Goal: Task Accomplishment & Management: Use online tool/utility

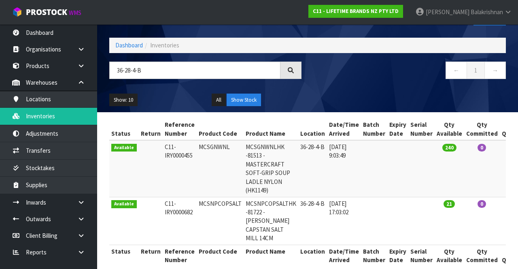
scroll to position [29, 0]
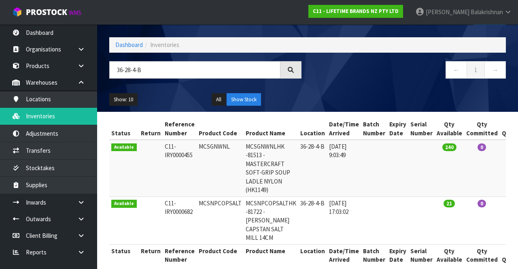
type input "36-28-4-B"
copy td "MCSGNWNL"
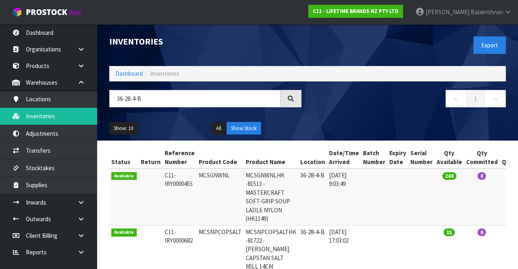
copy td "MCSGNWNL"
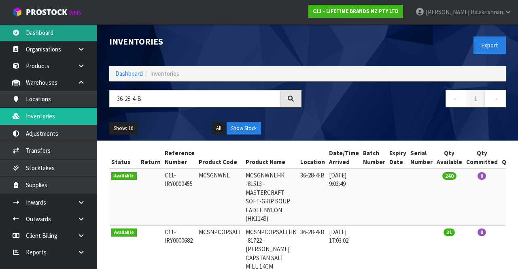
click at [37, 37] on link "Dashboard" at bounding box center [48, 32] width 97 height 17
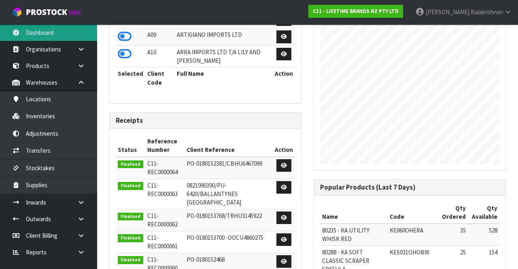
scroll to position [333, 0]
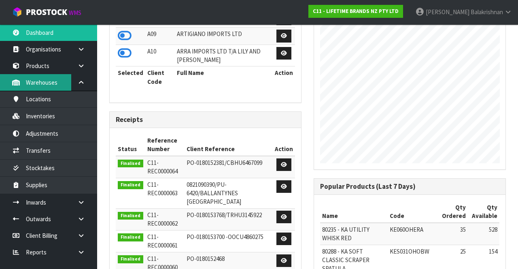
click at [31, 86] on link "Warehouses" at bounding box center [48, 82] width 97 height 17
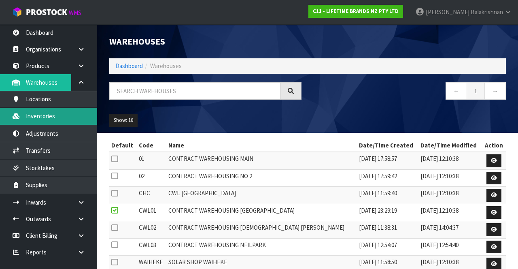
click at [32, 117] on link "Inventories" at bounding box center [48, 116] width 97 height 17
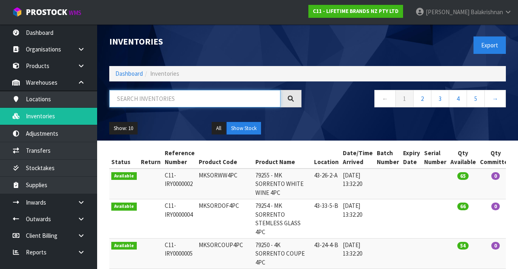
click at [133, 100] on input "text" at bounding box center [194, 98] width 171 height 17
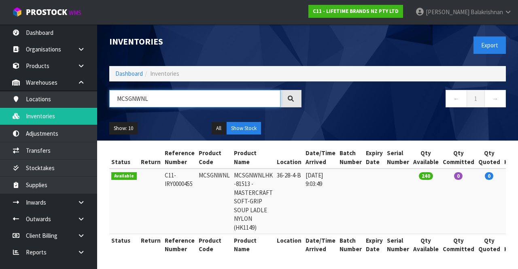
type input "MCSGNWNL"
copy td "MCSGNWNL"
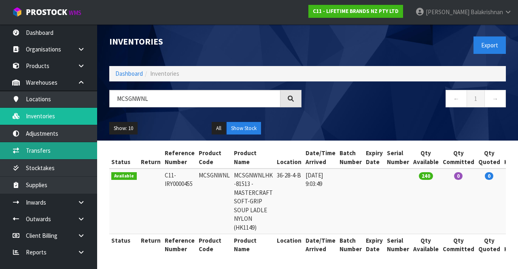
click at [29, 147] on link "Transfers" at bounding box center [48, 150] width 97 height 17
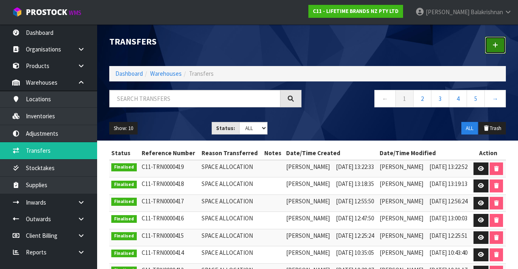
click at [497, 49] on link at bounding box center [495, 44] width 21 height 17
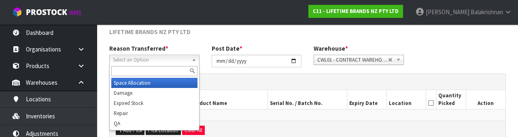
scroll to position [97, 0]
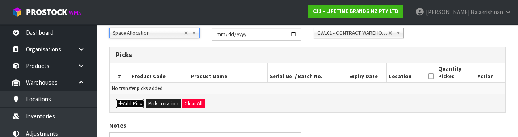
click at [122, 102] on button "Add Pick" at bounding box center [130, 104] width 29 height 10
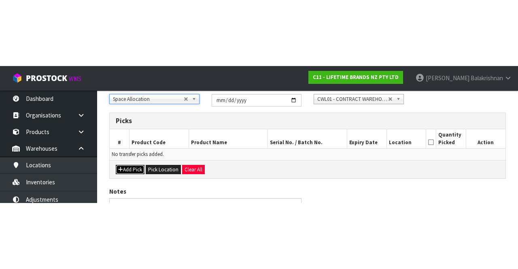
scroll to position [46, 0]
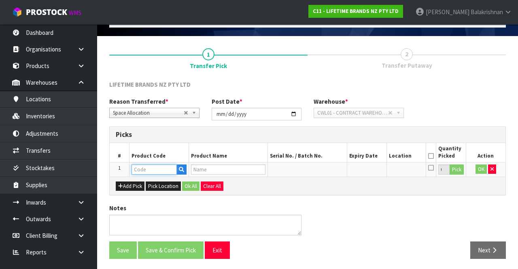
click at [139, 172] on input "text" at bounding box center [153, 169] width 45 height 10
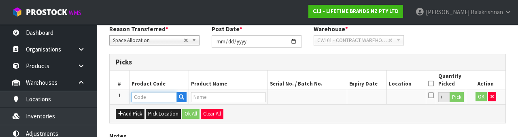
scroll to position [142, 0]
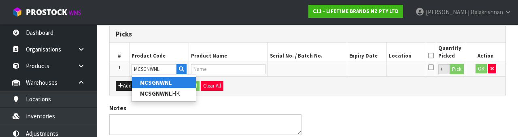
click at [143, 84] on strong "MCSGNWNL" at bounding box center [156, 82] width 32 height 8
type input "MCSGNWNL"
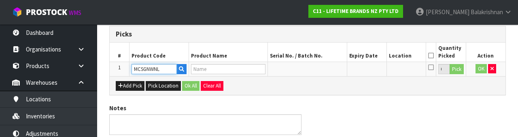
type input "MCSGNWNLHK -81513 - MASTERCRAFT SOFT-GRIP SOUP LADLE NYLON (HK1149)"
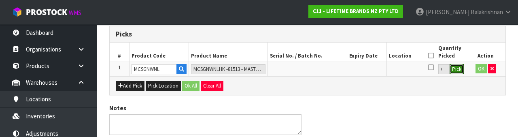
click at [458, 70] on button "Pick" at bounding box center [456, 69] width 14 height 11
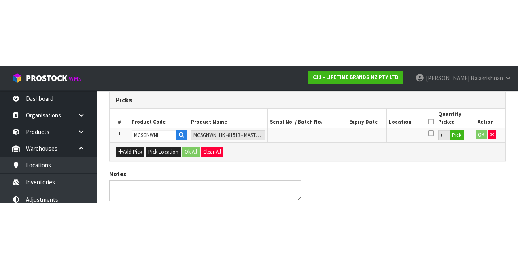
scroll to position [46, 0]
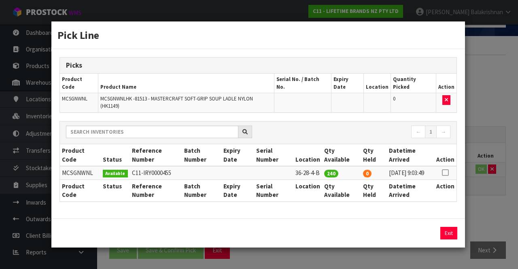
click at [449, 166] on td at bounding box center [445, 172] width 22 height 13
click at [446, 166] on td at bounding box center [445, 172] width 22 height 13
click at [447, 172] on icon at bounding box center [445, 172] width 6 height 0
click at [416, 229] on button "Assign Pick" at bounding box center [421, 233] width 33 height 13
type input "240"
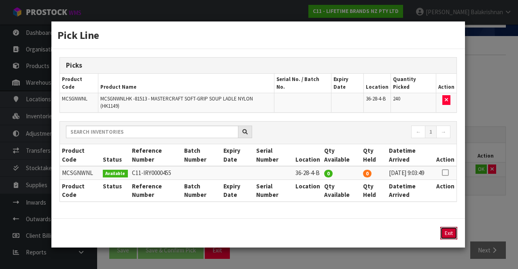
click at [453, 231] on button "Exit" at bounding box center [448, 233] width 17 height 13
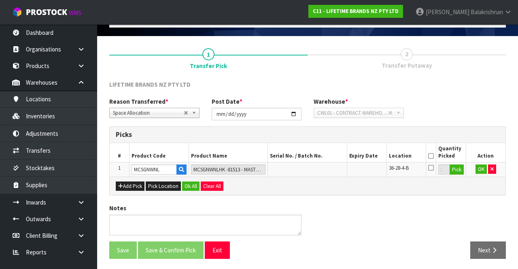
click at [431, 156] on icon at bounding box center [431, 156] width 6 height 0
click at [477, 170] on button "OK" at bounding box center [480, 169] width 11 height 10
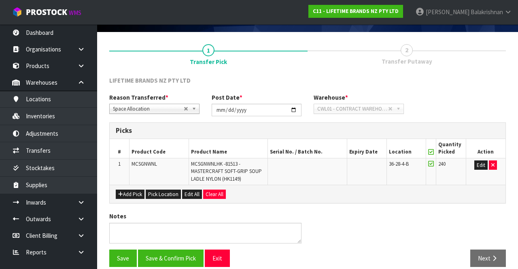
scroll to position [58, 0]
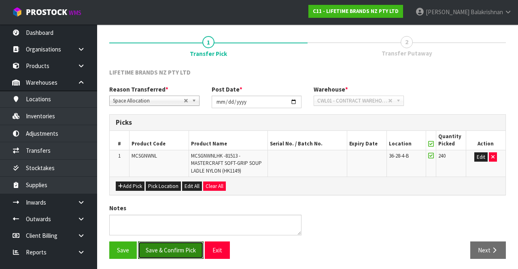
click at [150, 245] on button "Save & Confirm Pick" at bounding box center [171, 249] width 66 height 17
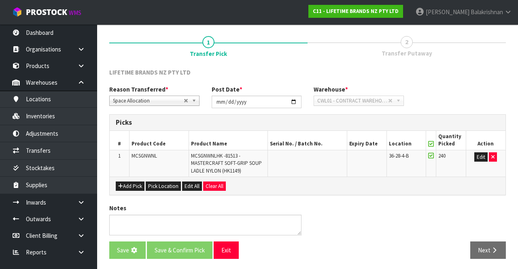
scroll to position [0, 0]
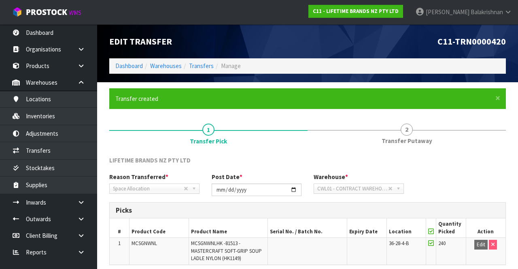
scroll to position [70, 0]
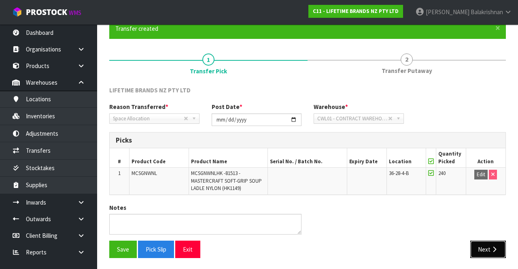
click at [488, 245] on button "Next" at bounding box center [488, 248] width 36 height 17
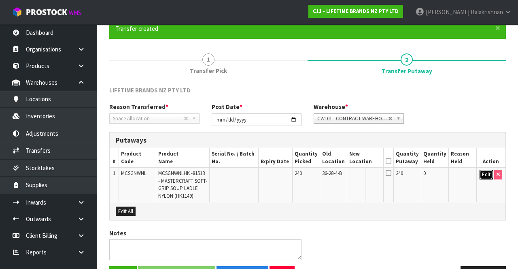
click at [481, 176] on button "Edit" at bounding box center [485, 175] width 13 height 10
click at [367, 174] on input "text" at bounding box center [361, 175] width 22 height 10
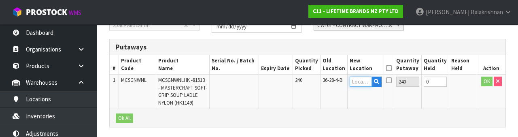
scroll to position [171, 0]
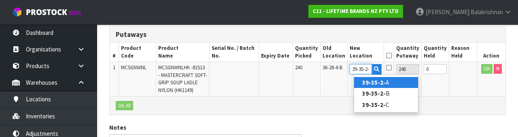
type input "39-35-2-A"
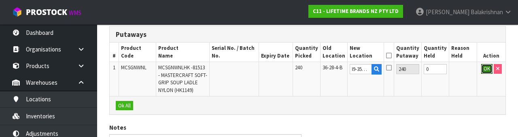
click at [485, 68] on button "OK" at bounding box center [486, 69] width 11 height 10
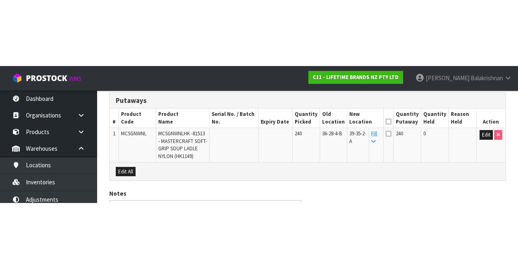
scroll to position [95, 0]
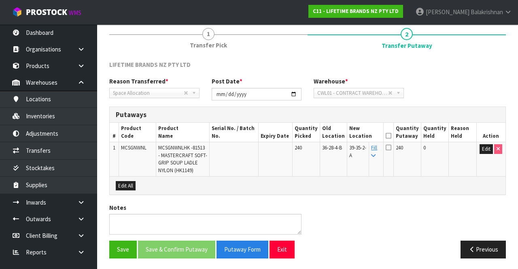
click at [391, 136] on icon at bounding box center [389, 136] width 6 height 0
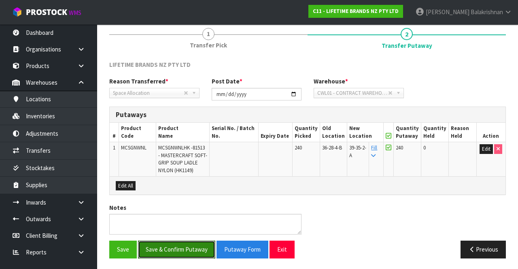
click at [161, 244] on button "Save & Confirm Putaway" at bounding box center [176, 248] width 77 height 17
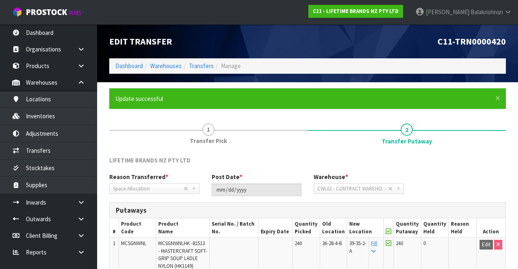
scroll to position [78, 0]
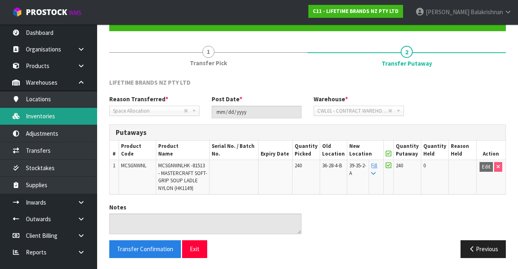
click at [34, 121] on link "Inventories" at bounding box center [48, 116] width 97 height 17
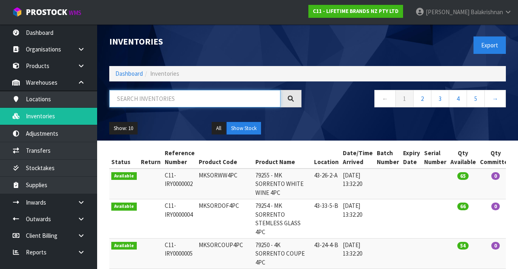
click at [134, 100] on input "text" at bounding box center [194, 98] width 171 height 17
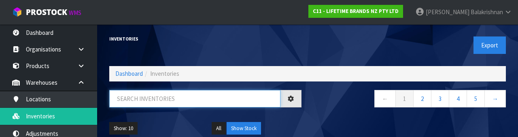
click at [124, 101] on input "text" at bounding box center [194, 98] width 171 height 17
click at [133, 100] on input "text" at bounding box center [194, 98] width 171 height 17
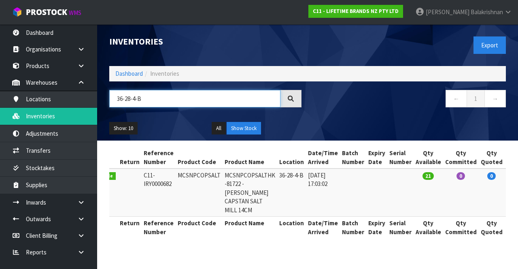
scroll to position [0, 34]
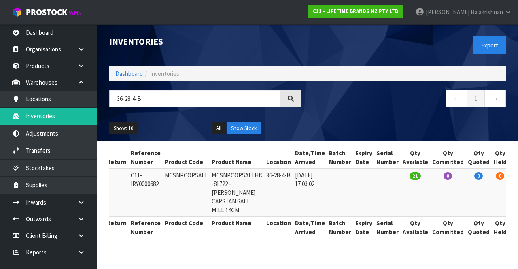
copy td "MCSNPCOPSALT"
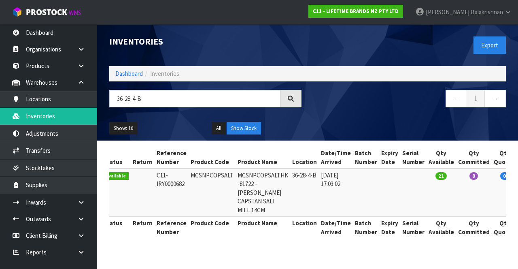
scroll to position [0, 0]
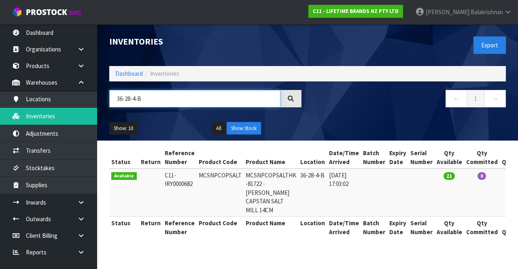
click at [157, 102] on input "36-28-4-B" at bounding box center [194, 98] width 171 height 17
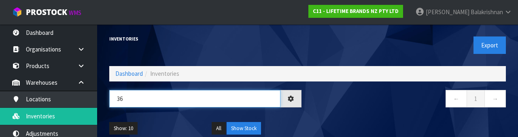
type input "3"
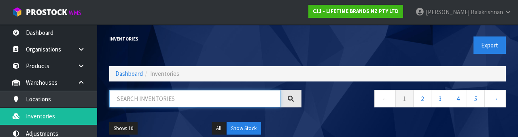
type input "5"
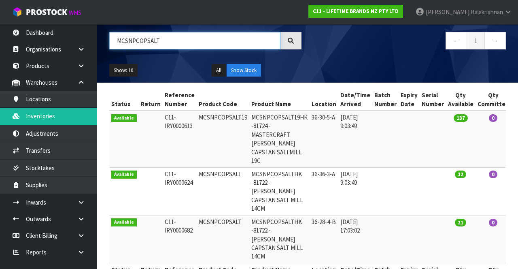
scroll to position [61, 0]
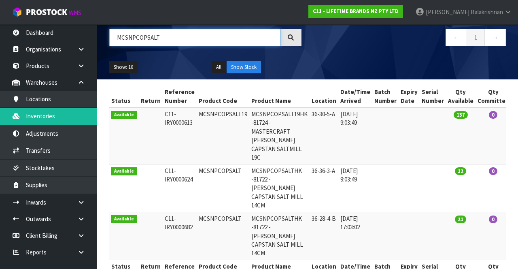
type input "MCSNPCOPSALT"
copy td "MCSNPCOPSALT"
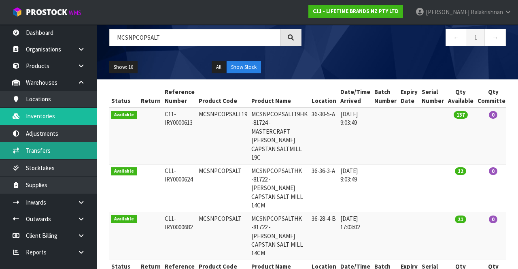
click at [34, 154] on link "Transfers" at bounding box center [48, 150] width 97 height 17
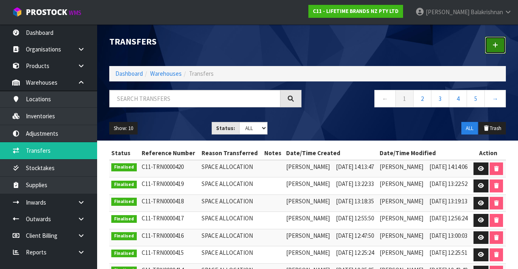
click at [495, 40] on link at bounding box center [495, 44] width 21 height 17
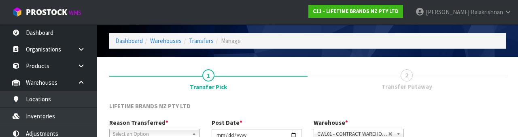
scroll to position [97, 0]
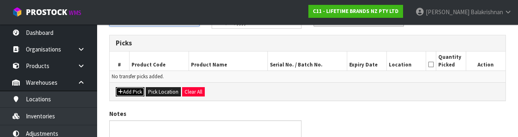
click at [124, 94] on button "Add Pick" at bounding box center [130, 92] width 29 height 10
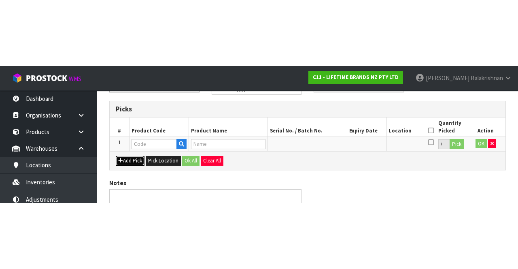
scroll to position [46, 0]
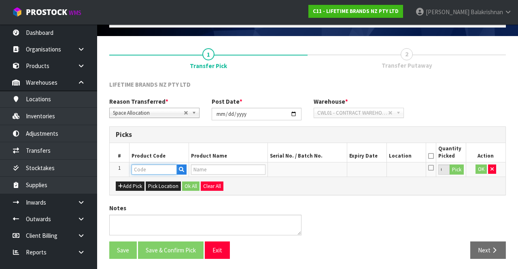
click at [137, 171] on input "text" at bounding box center [153, 169] width 45 height 10
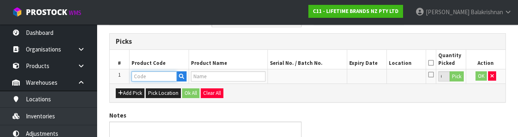
scroll to position [142, 0]
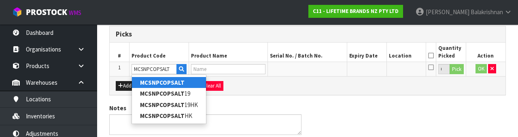
click at [144, 82] on strong "MCSNPCOPSALT" at bounding box center [162, 82] width 45 height 8
type input "MCSNPCOPSALT"
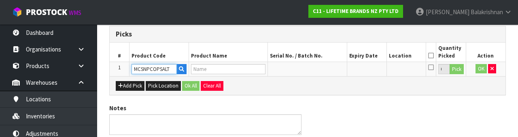
type input "MCSNPCOPSALTHK -81722 - [PERSON_NAME] CAPSTAN SALT MILL 14CM"
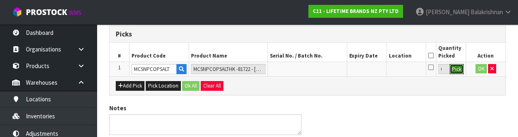
click at [460, 73] on button "Pick" at bounding box center [456, 69] width 14 height 11
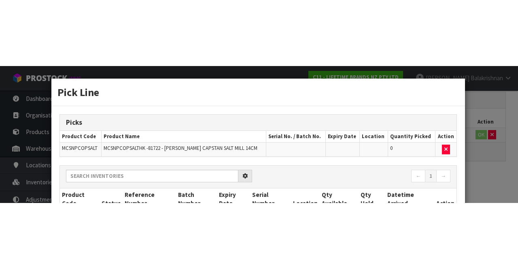
scroll to position [46, 0]
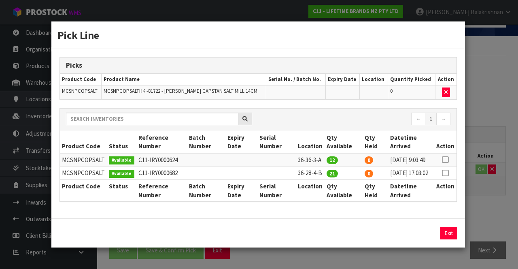
click at [454, 153] on td at bounding box center [445, 159] width 22 height 13
click at [448, 159] on icon at bounding box center [445, 159] width 6 height 0
click at [423, 239] on button "Assign Pick" at bounding box center [421, 233] width 33 height 13
type input "12"
click at [449, 159] on td at bounding box center [445, 159] width 22 height 13
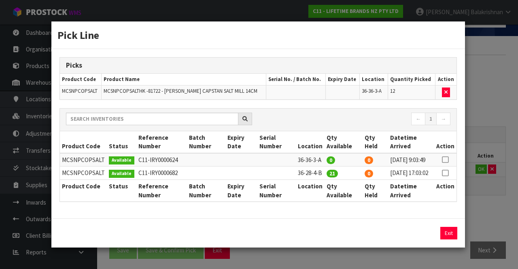
click at [448, 173] on icon at bounding box center [445, 173] width 6 height 0
click at [423, 239] on button "Assign Pick" at bounding box center [421, 233] width 33 height 13
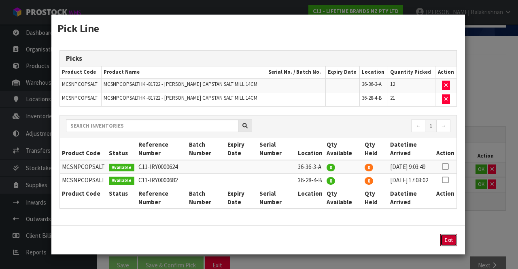
click at [452, 246] on button "Exit" at bounding box center [448, 239] width 17 height 13
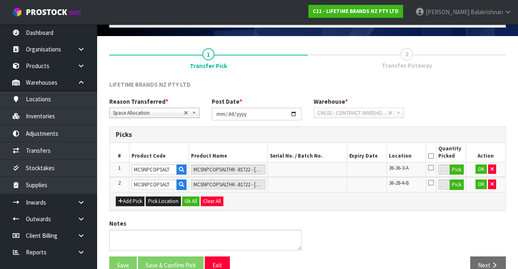
click at [432, 156] on icon at bounding box center [431, 156] width 6 height 0
click at [189, 196] on button "Ok All" at bounding box center [190, 201] width 17 height 10
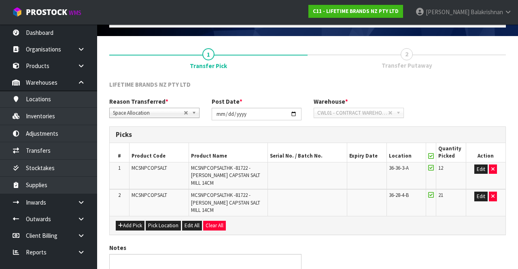
scroll to position [86, 0]
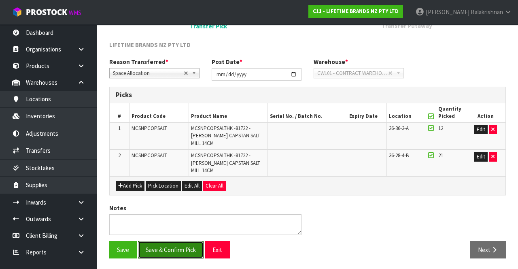
click at [155, 244] on button "Save & Confirm Pick" at bounding box center [171, 249] width 66 height 17
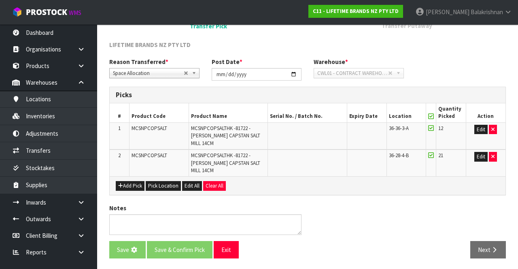
scroll to position [0, 0]
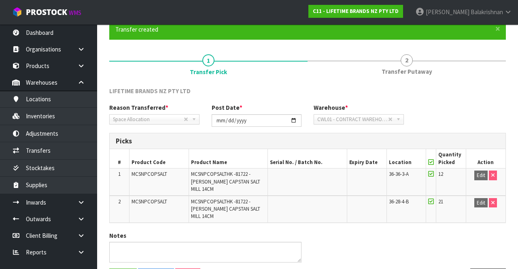
scroll to position [97, 0]
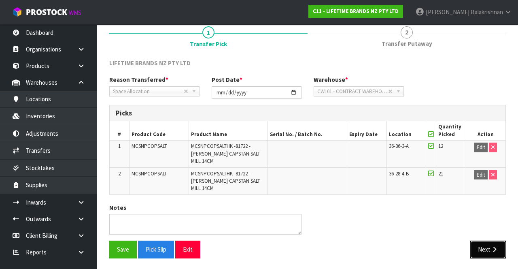
click at [494, 242] on button "Next" at bounding box center [488, 248] width 36 height 17
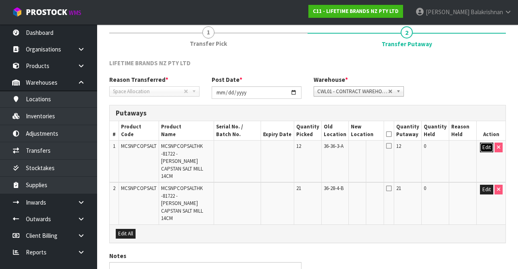
click at [487, 146] on button "Edit" at bounding box center [486, 147] width 13 height 10
click at [370, 145] on input "text" at bounding box center [361, 147] width 21 height 10
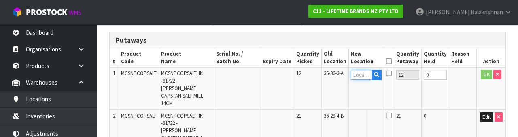
scroll to position [171, 0]
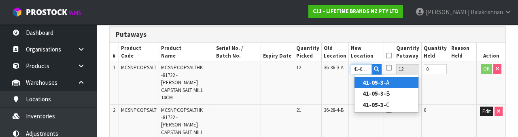
type input "41-05-3-A"
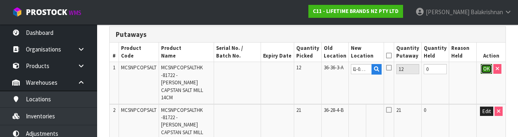
click at [484, 65] on button "OK" at bounding box center [486, 69] width 11 height 10
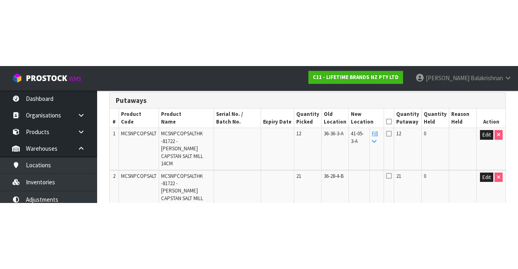
scroll to position [130, 0]
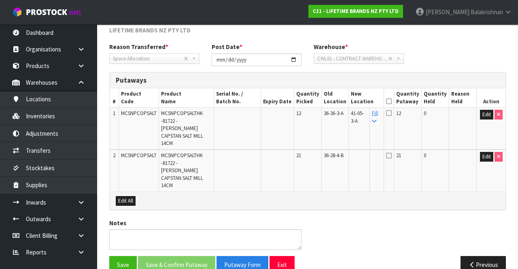
click at [378, 112] on link "Fill" at bounding box center [375, 117] width 6 height 14
click at [392, 101] on icon at bounding box center [389, 101] width 6 height 0
click at [153, 256] on button "Save & Confirm Putaway" at bounding box center [176, 264] width 77 height 17
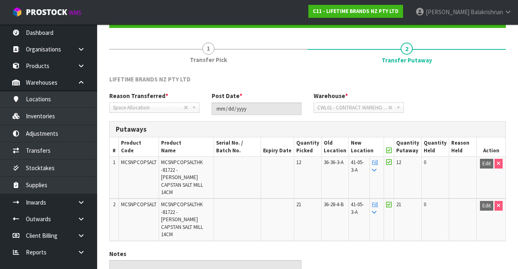
scroll to position [112, 0]
